Goal: Information Seeking & Learning: Find specific fact

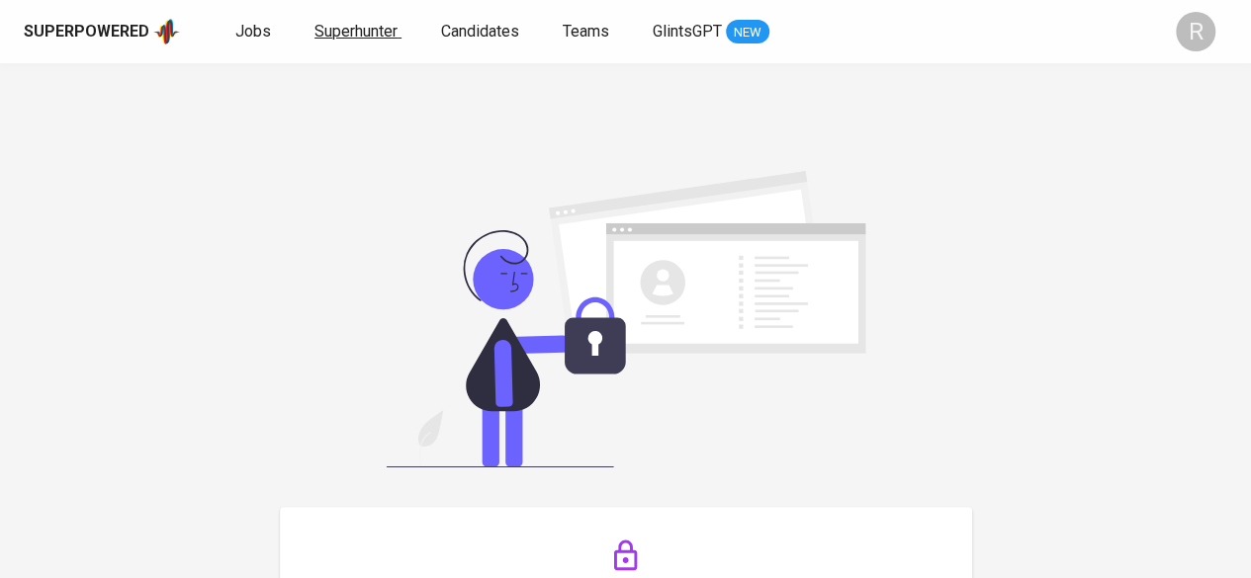
click at [336, 41] on link "Superhunter" at bounding box center [357, 32] width 87 height 25
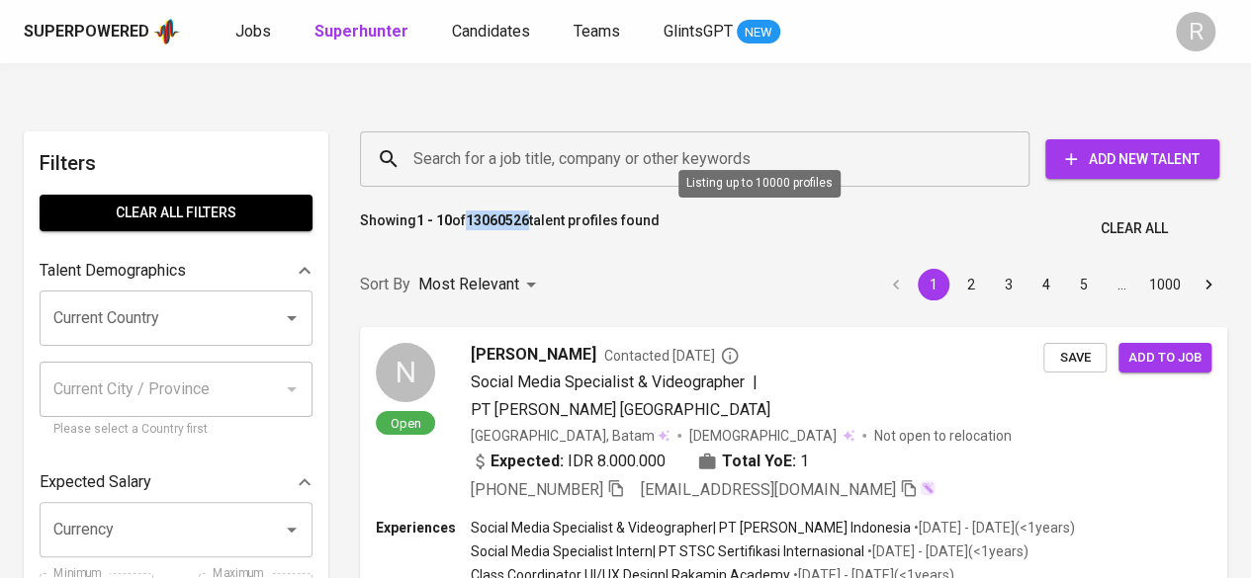
drag, startPoint x: 474, startPoint y: 179, endPoint x: 532, endPoint y: 181, distance: 58.4
click at [529, 213] on b "13060526" at bounding box center [497, 221] width 63 height 16
click at [531, 211] on p "Showing 1 - 10 of 13060526 talent profiles found" at bounding box center [510, 229] width 300 height 37
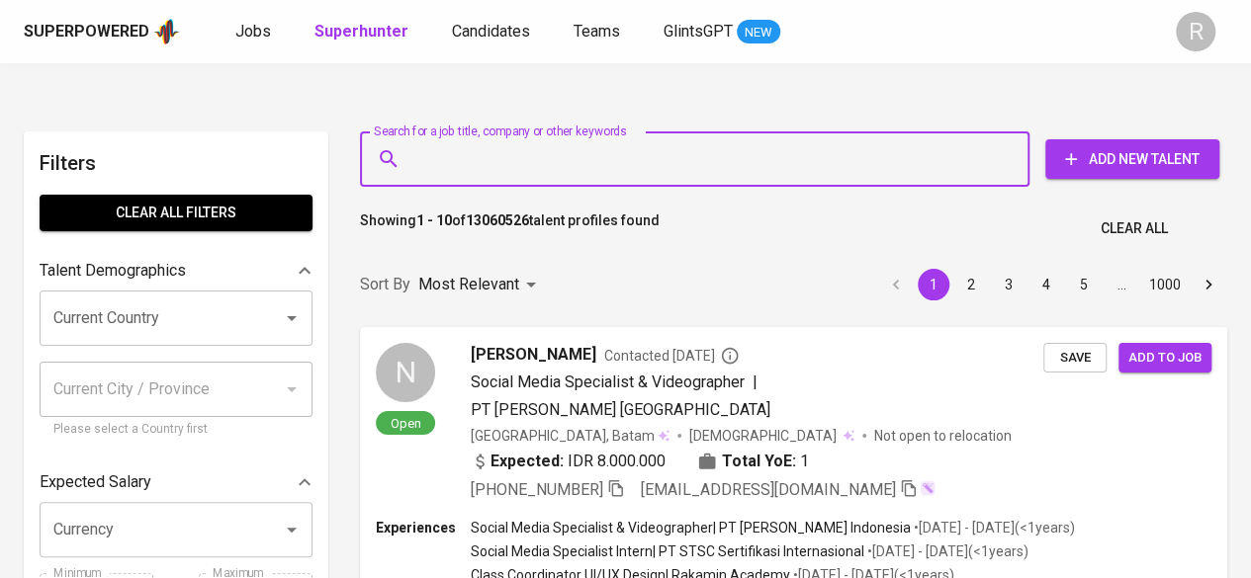
click at [514, 140] on input "Search for a job title, company or other keywords" at bounding box center [699, 159] width 582 height 38
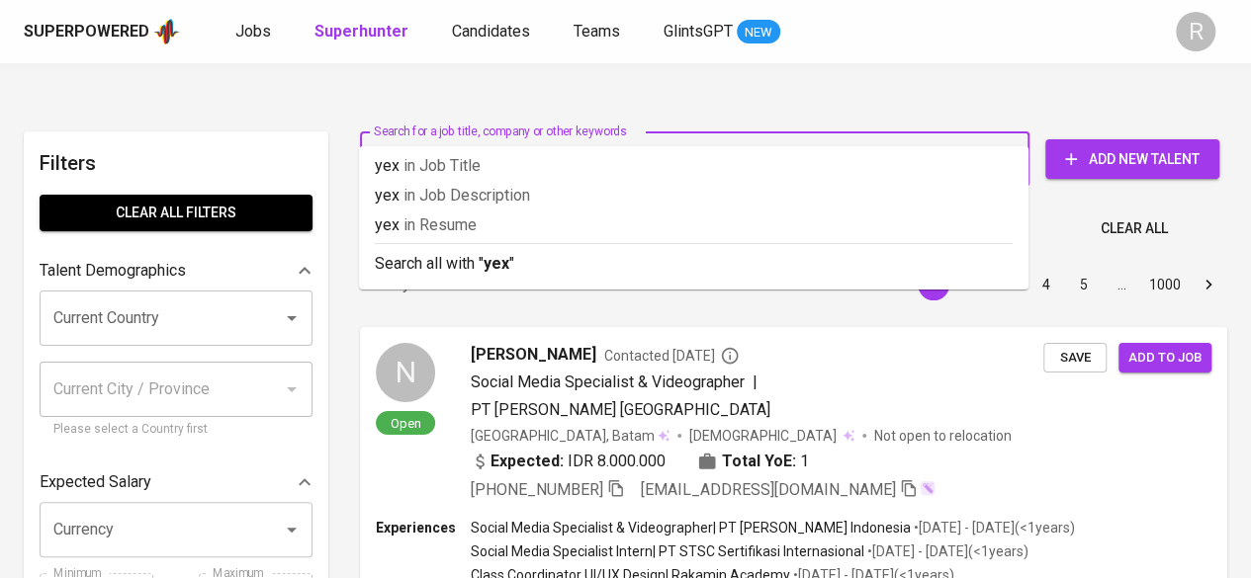
type input "yexthi"
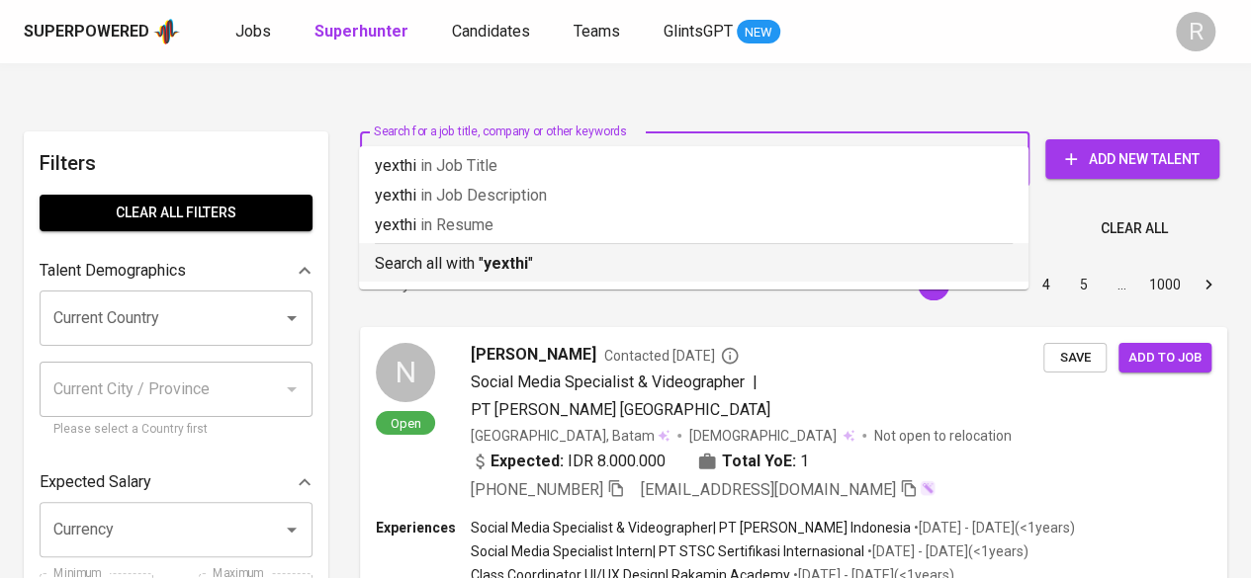
click at [637, 268] on p "Search all with " yexthi "" at bounding box center [694, 264] width 638 height 24
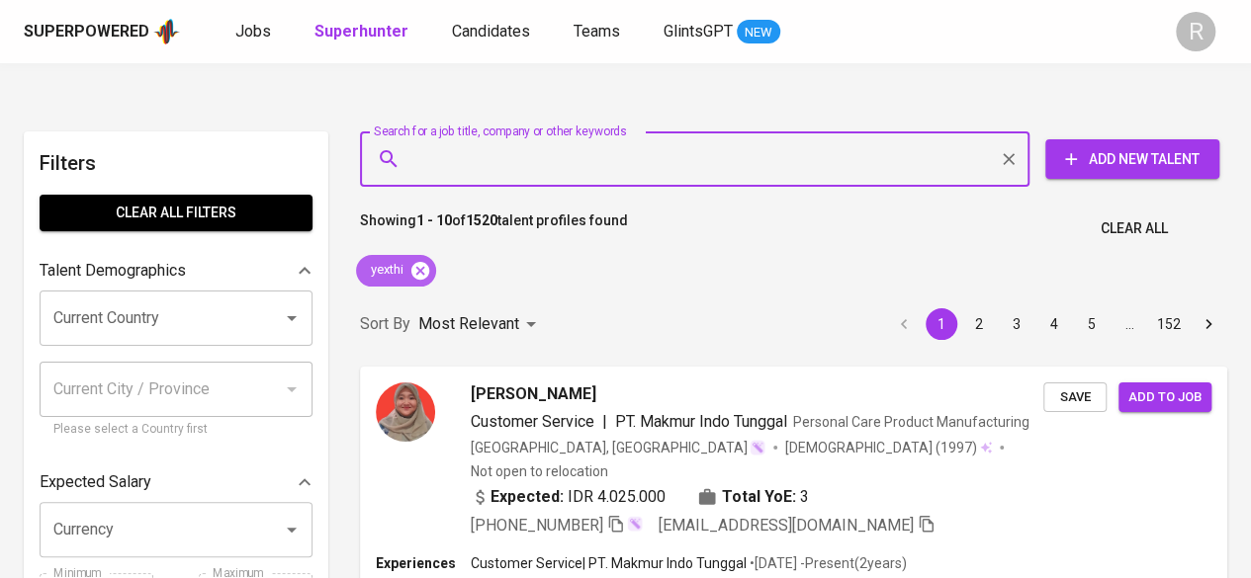
click at [422, 261] on icon at bounding box center [420, 270] width 18 height 18
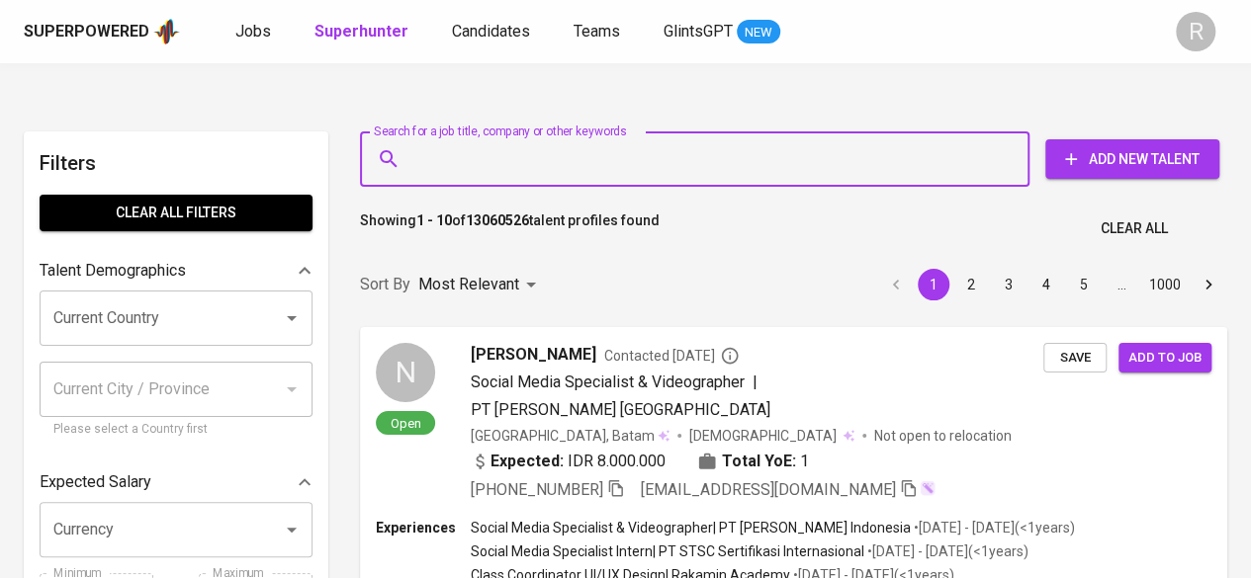
click at [471, 140] on input "Search for a job title, company or other keywords" at bounding box center [699, 159] width 582 height 38
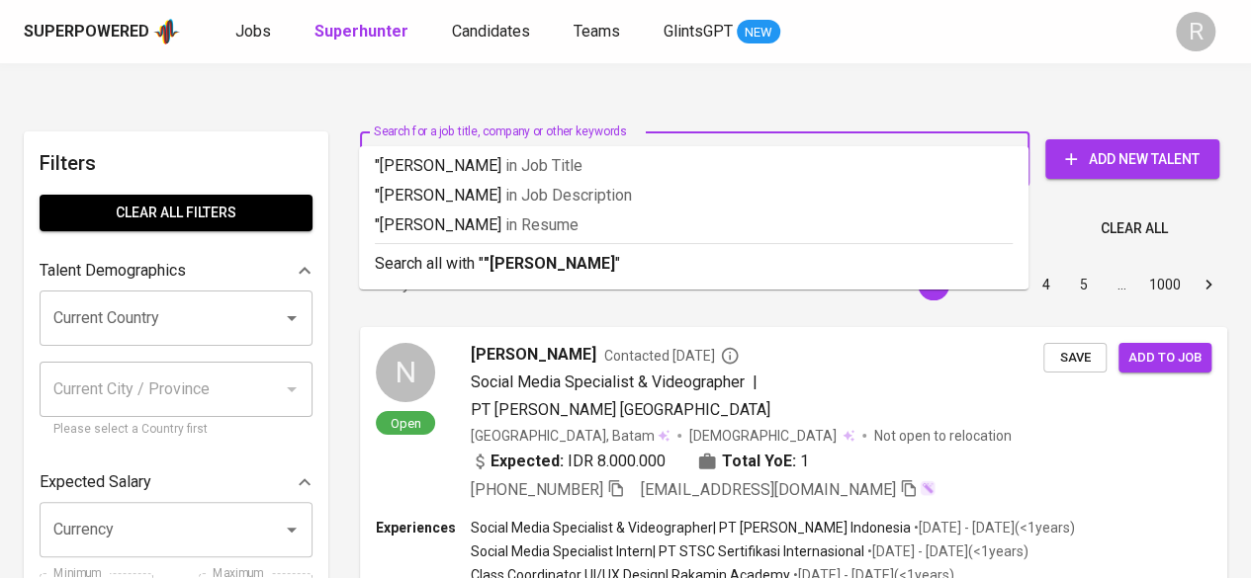
type input ""[PERSON_NAME]""
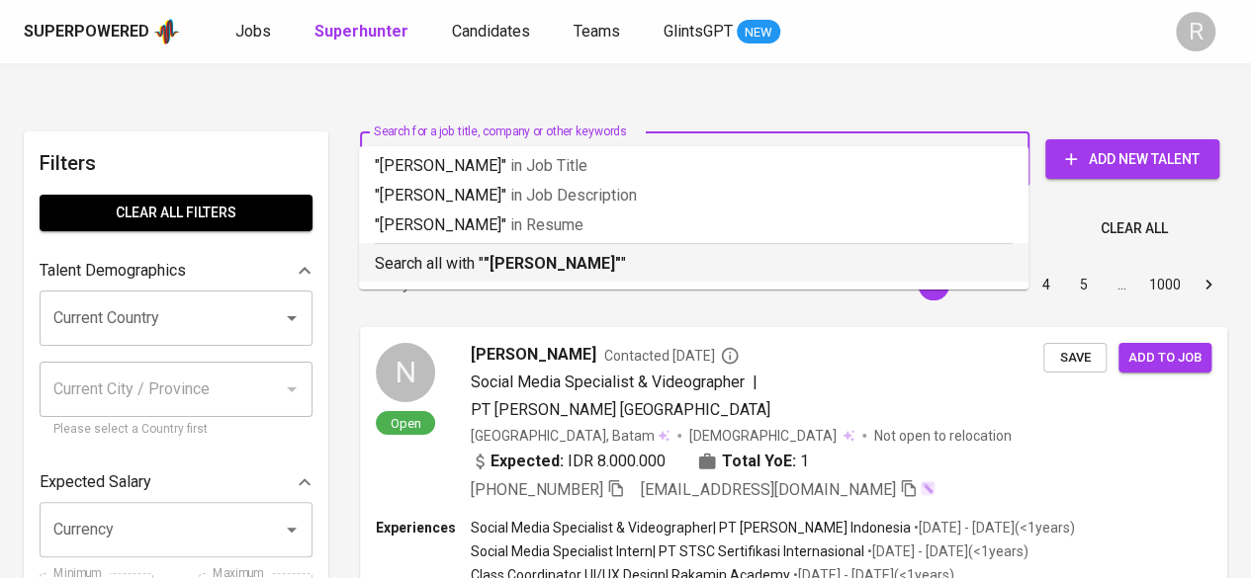
click at [579, 256] on b ""[PERSON_NAME]"" at bounding box center [552, 263] width 137 height 19
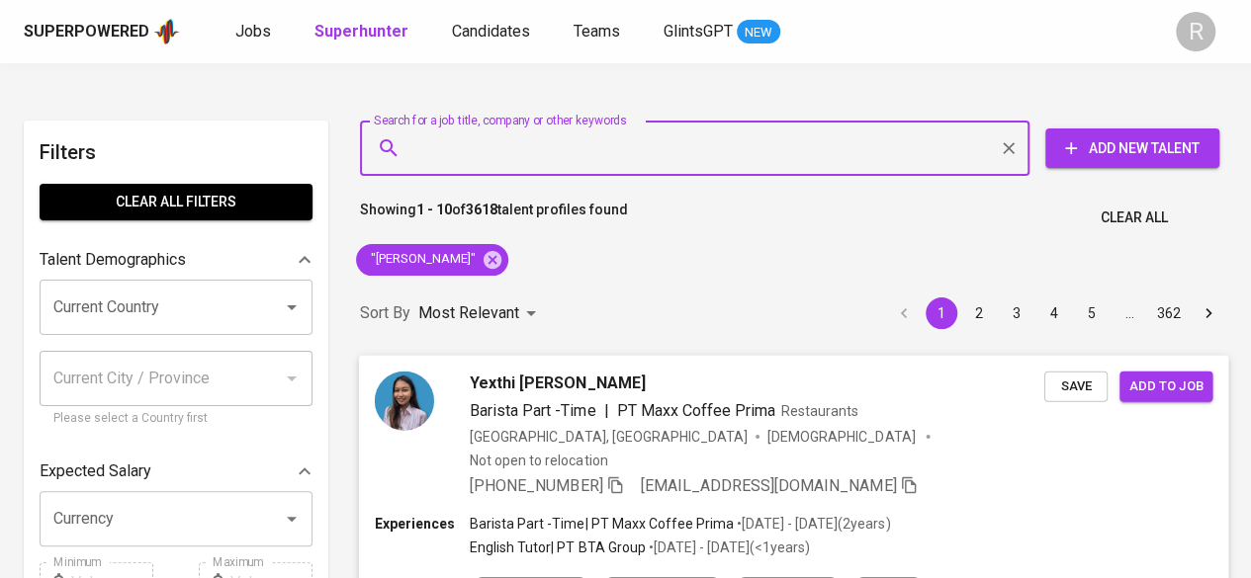
scroll to position [39, 0]
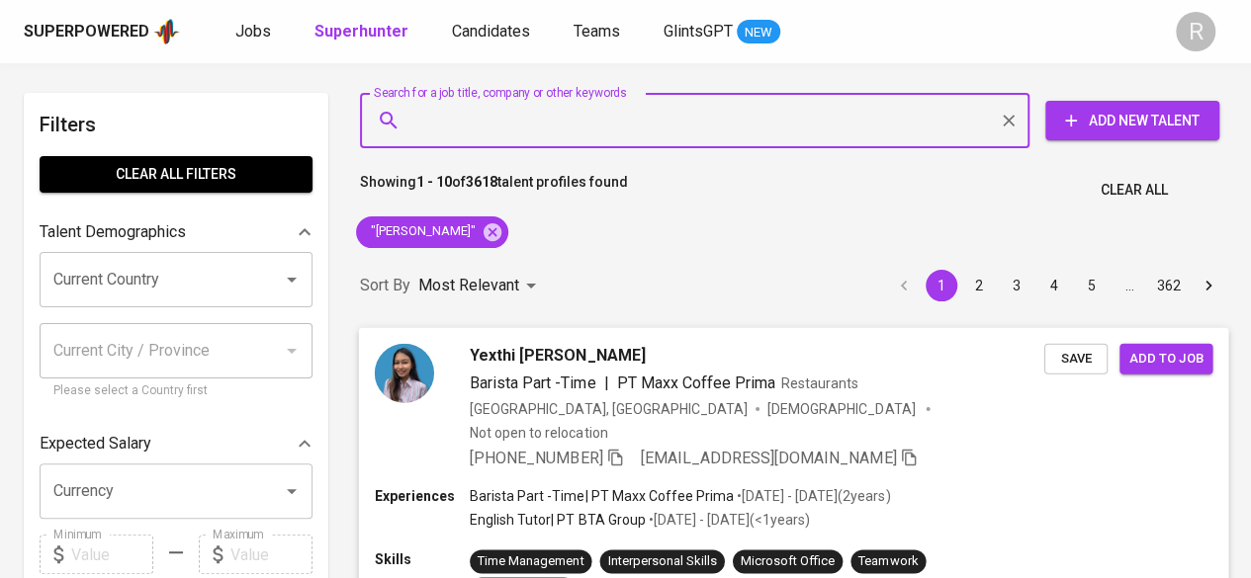
click at [620, 448] on icon "button" at bounding box center [615, 457] width 18 height 18
